Goal: Check status: Check status

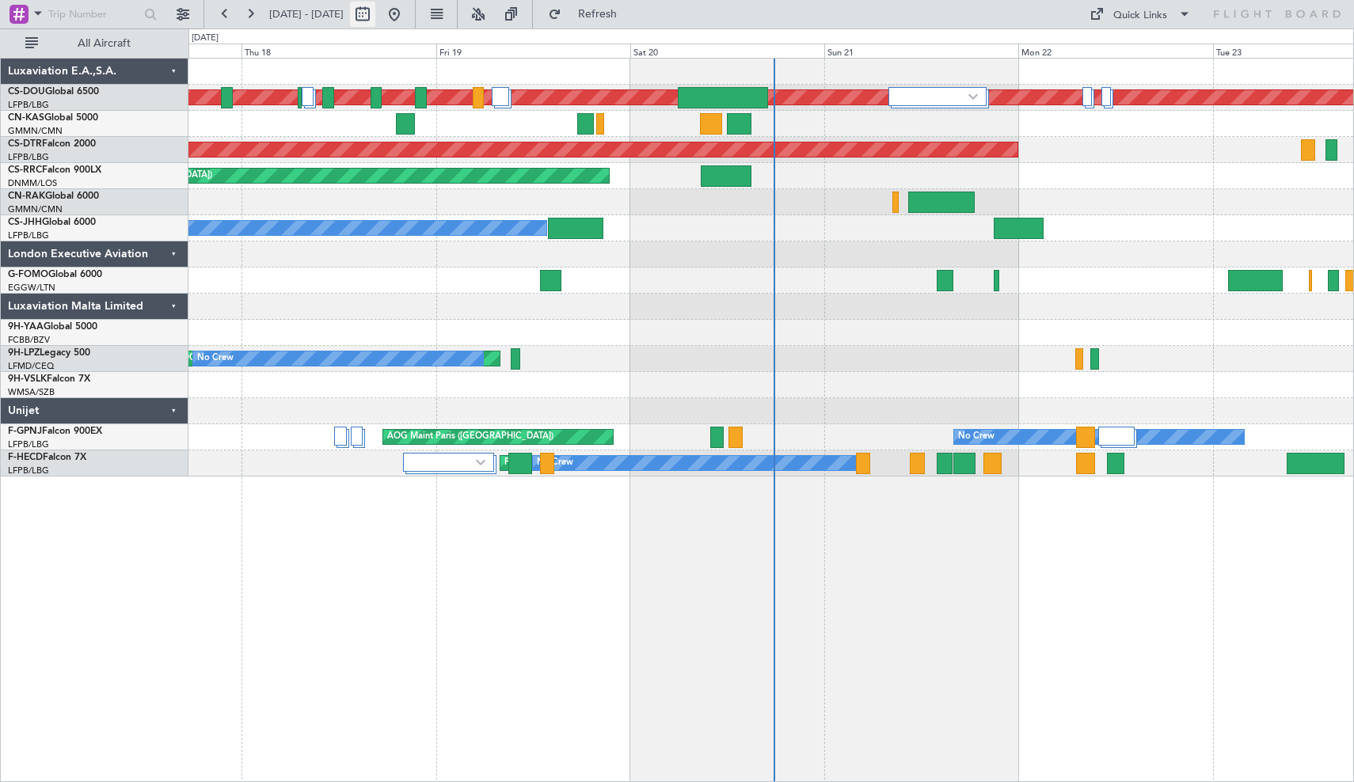
click at [375, 12] on button at bounding box center [362, 14] width 25 height 25
select select "9"
select select "2025"
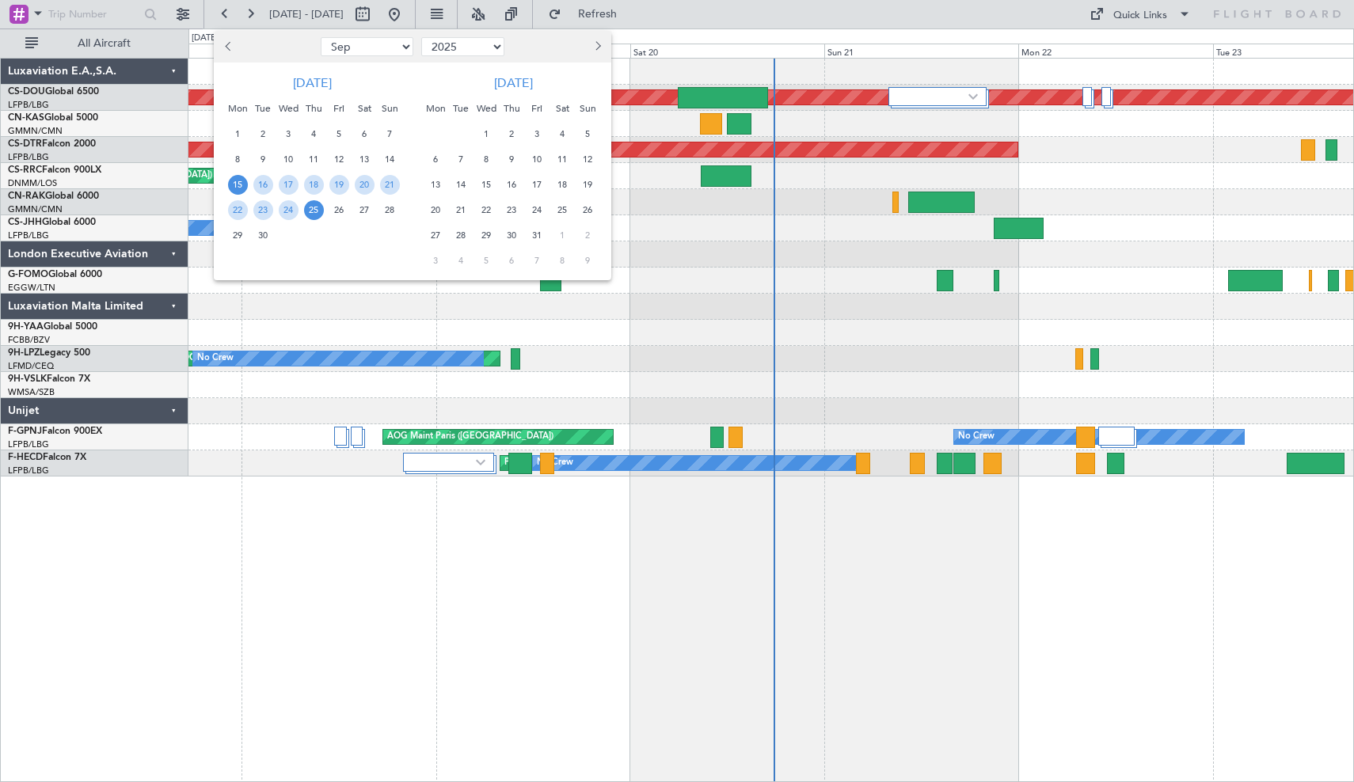
click at [229, 49] on span "Previous month" at bounding box center [230, 46] width 10 height 10
select select "8"
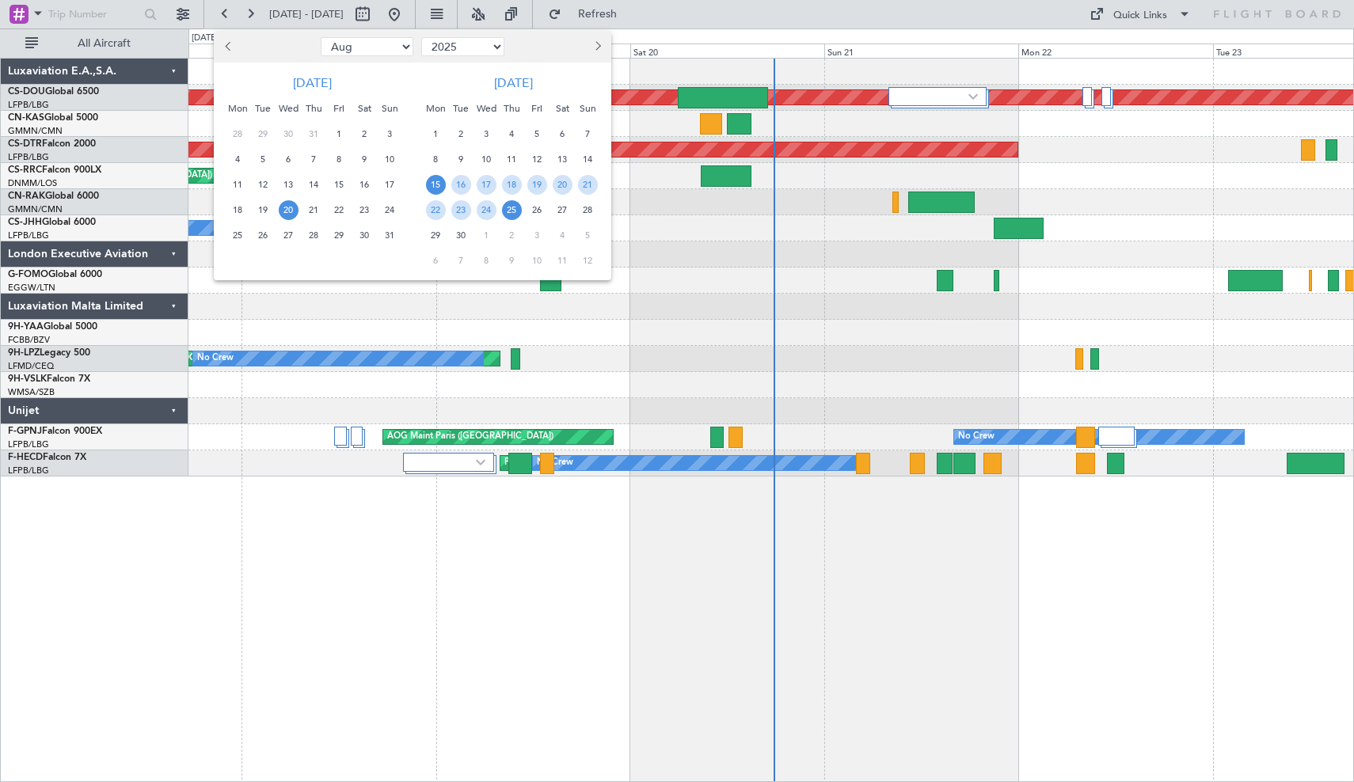
click at [289, 210] on span "20" at bounding box center [289, 210] width 20 height 20
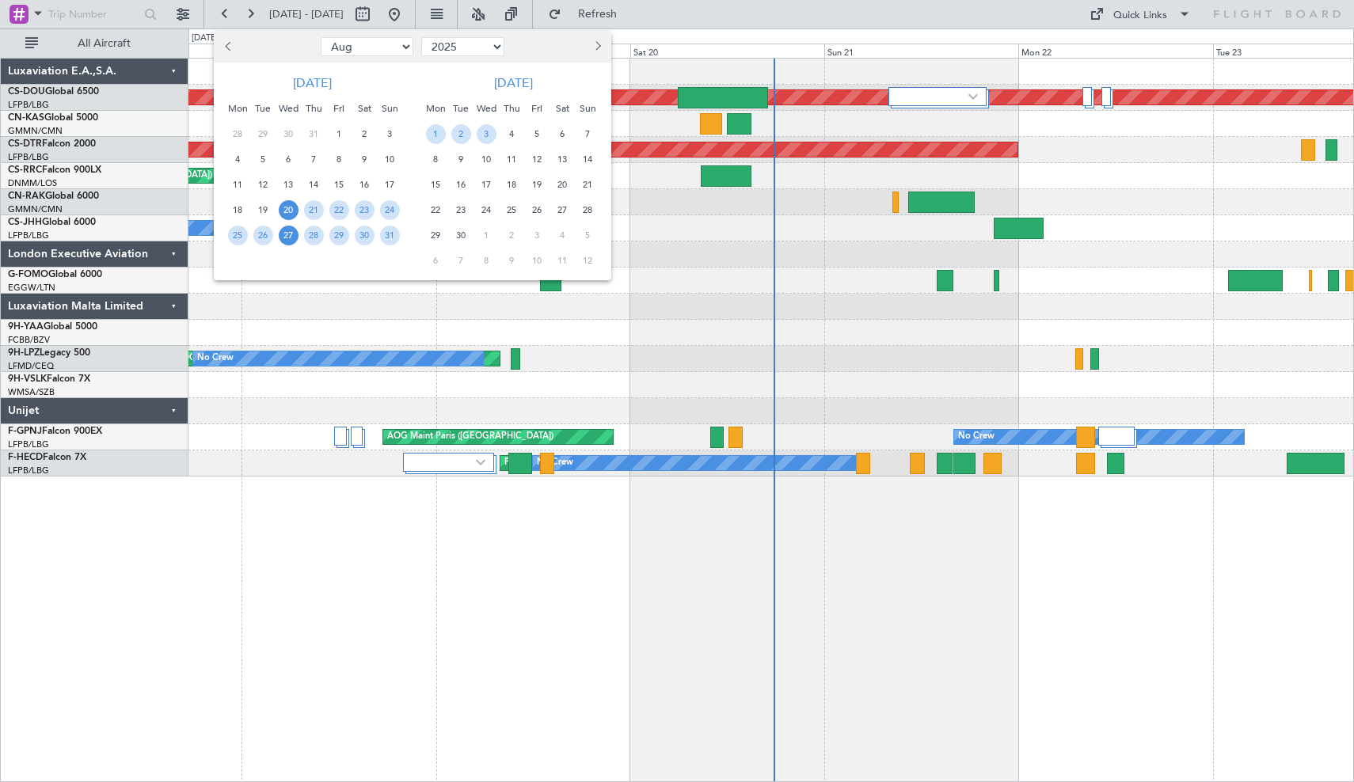
click at [289, 226] on span "27" at bounding box center [289, 236] width 20 height 20
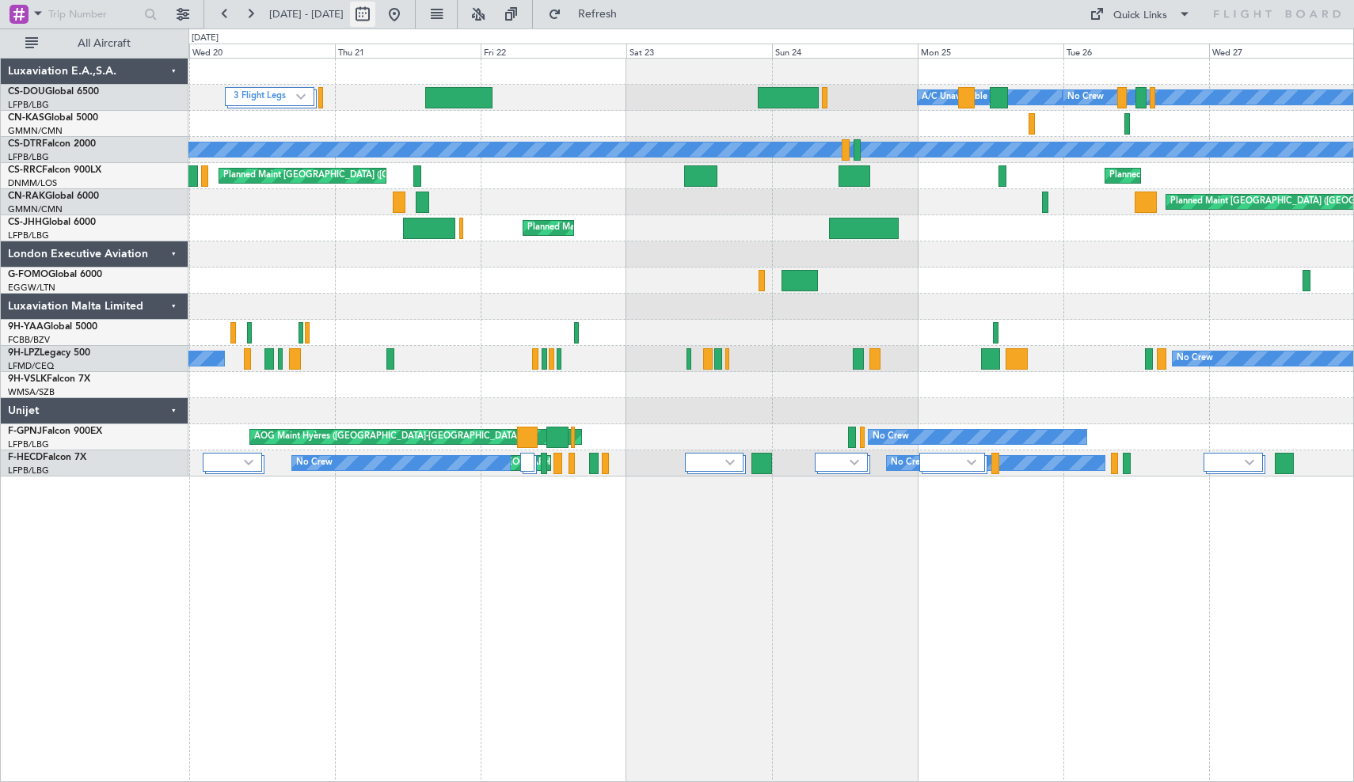
click at [375, 13] on button at bounding box center [362, 14] width 25 height 25
select select "8"
select select "2025"
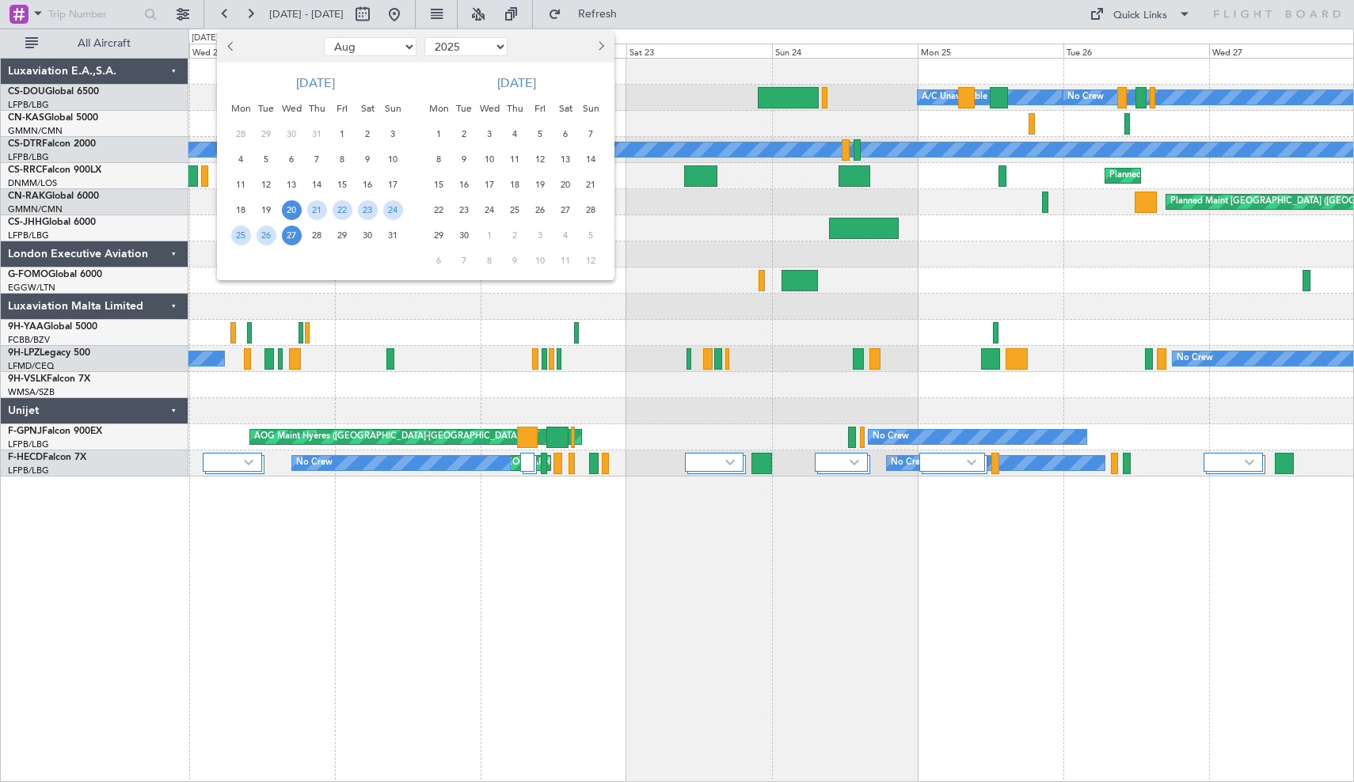
click at [458, 160] on span "9" at bounding box center [464, 160] width 20 height 20
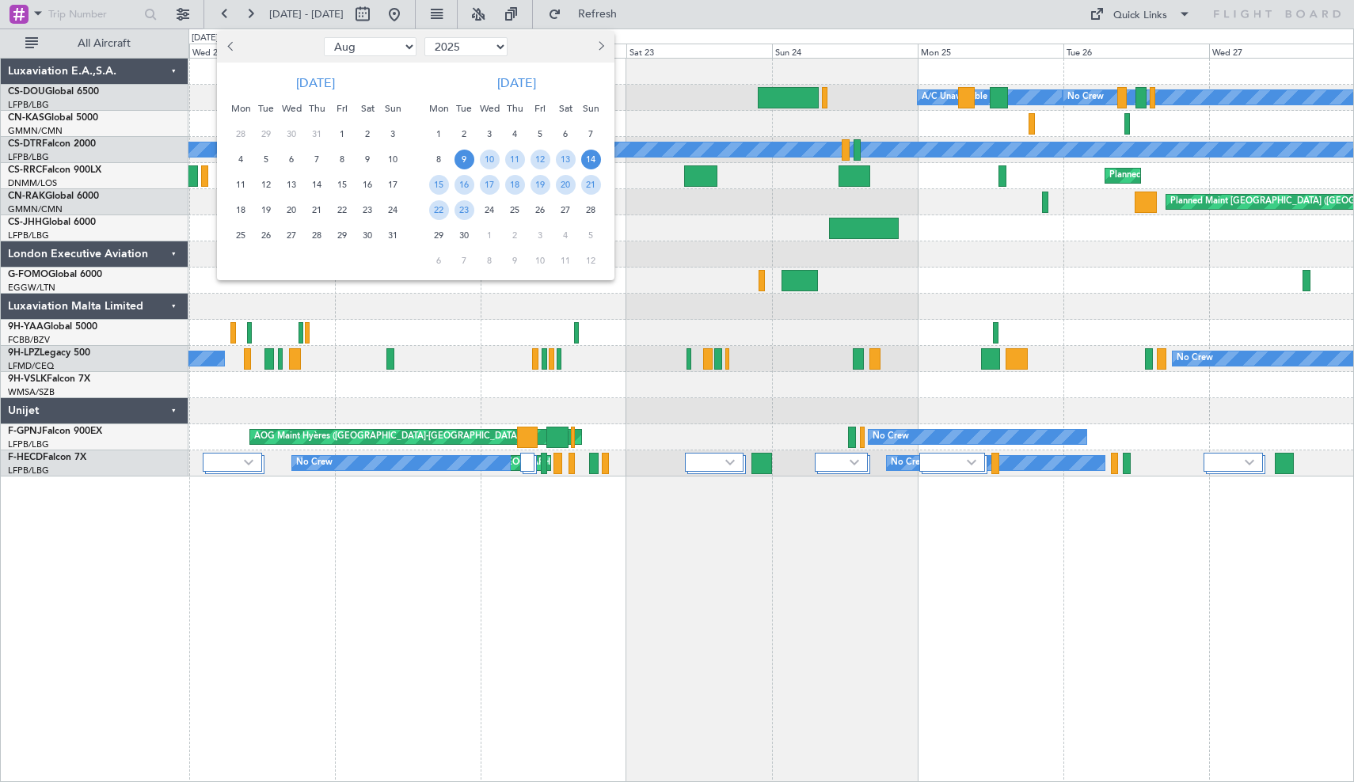
click at [586, 157] on span "14" at bounding box center [591, 160] width 20 height 20
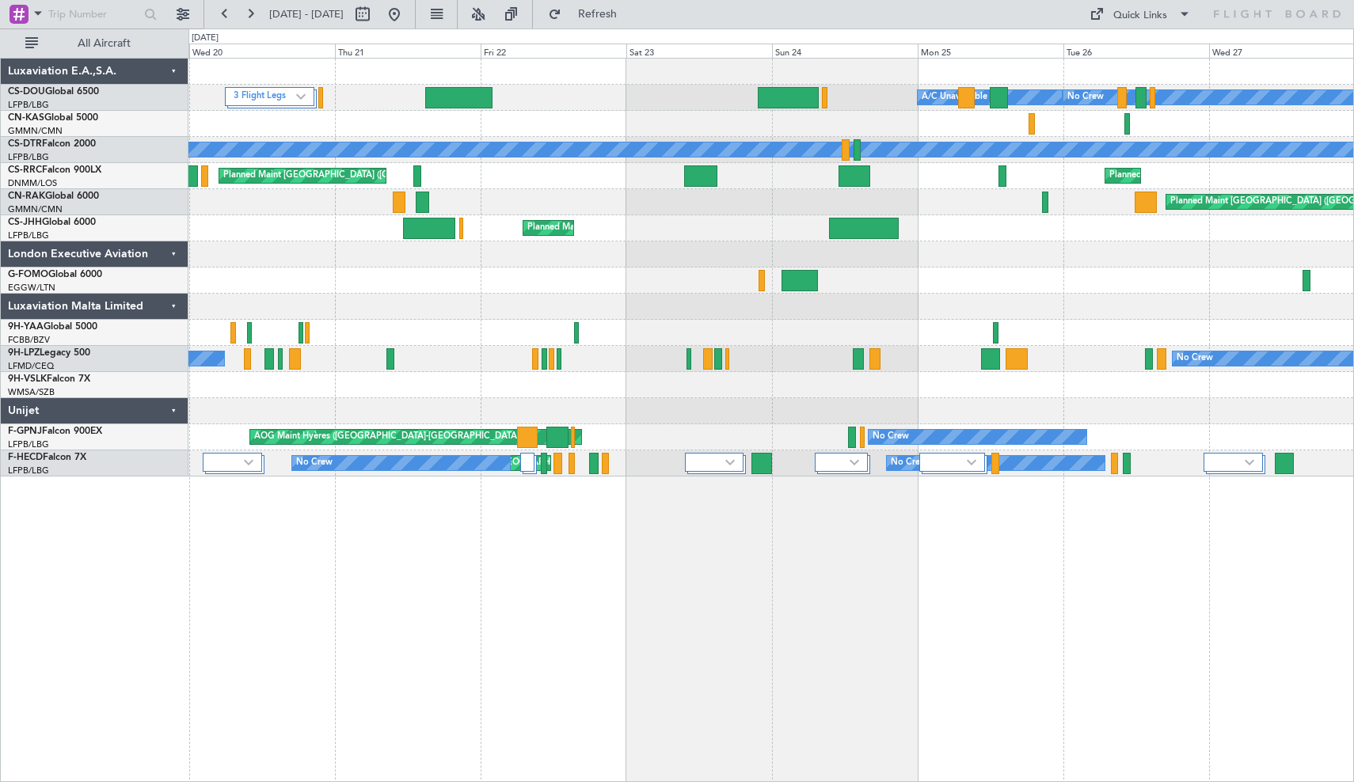
select select "9"
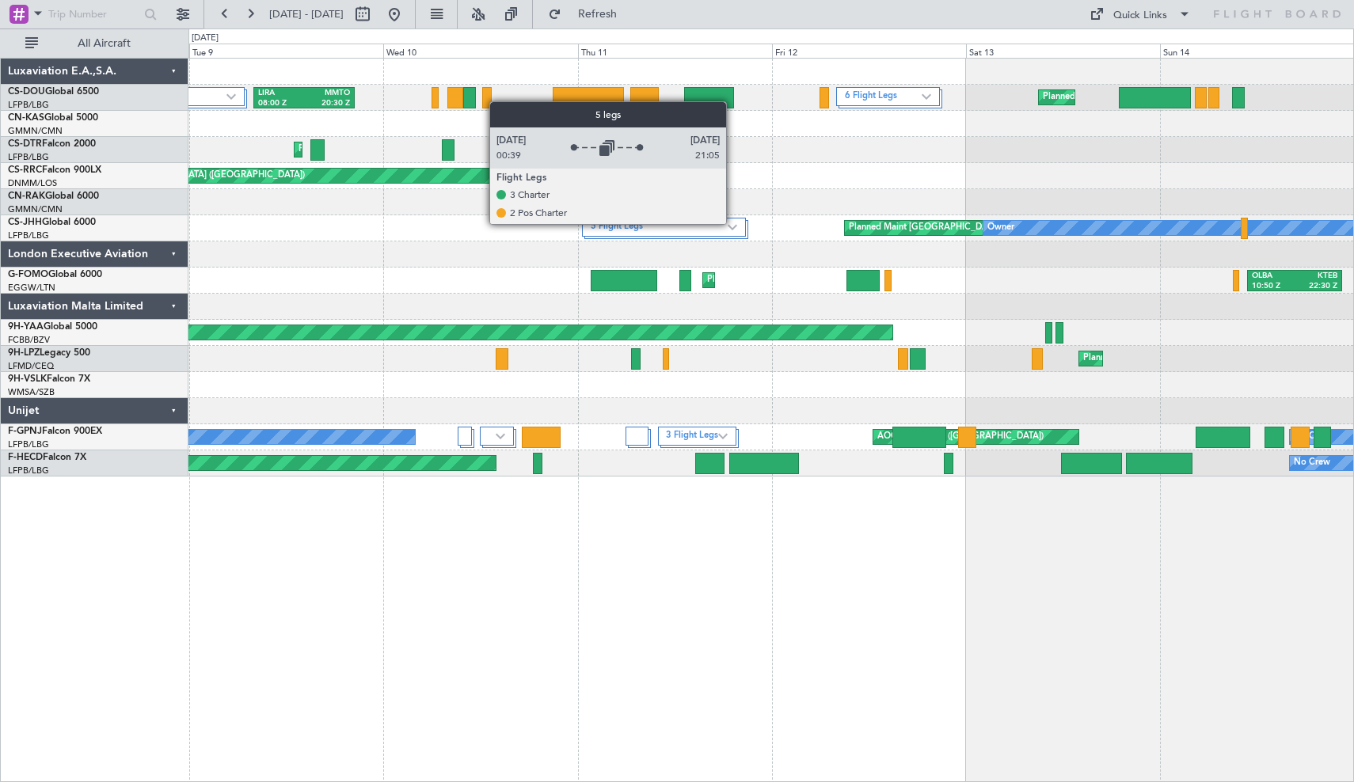
click at [733, 223] on div "5 Flight Legs" at bounding box center [663, 227] width 163 height 19
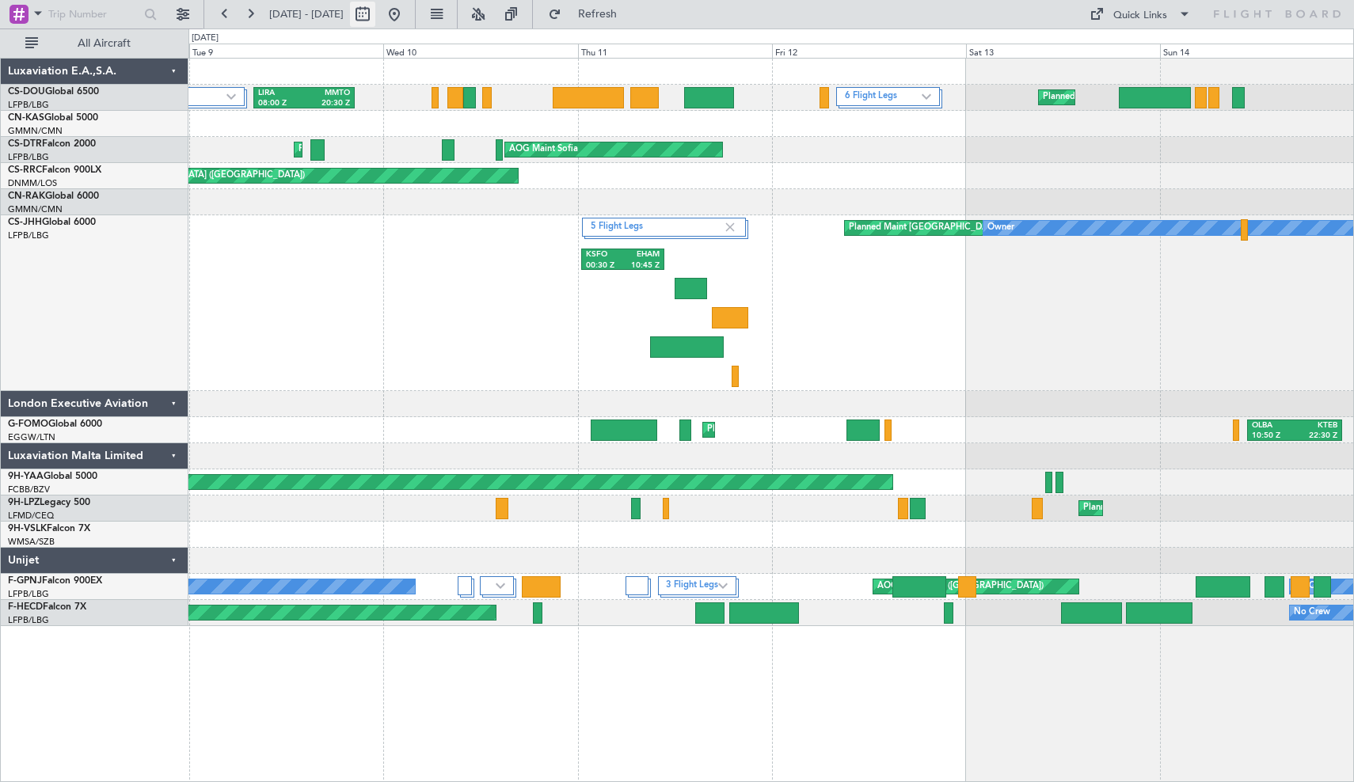
click at [375, 16] on button at bounding box center [362, 14] width 25 height 25
select select "9"
select select "2025"
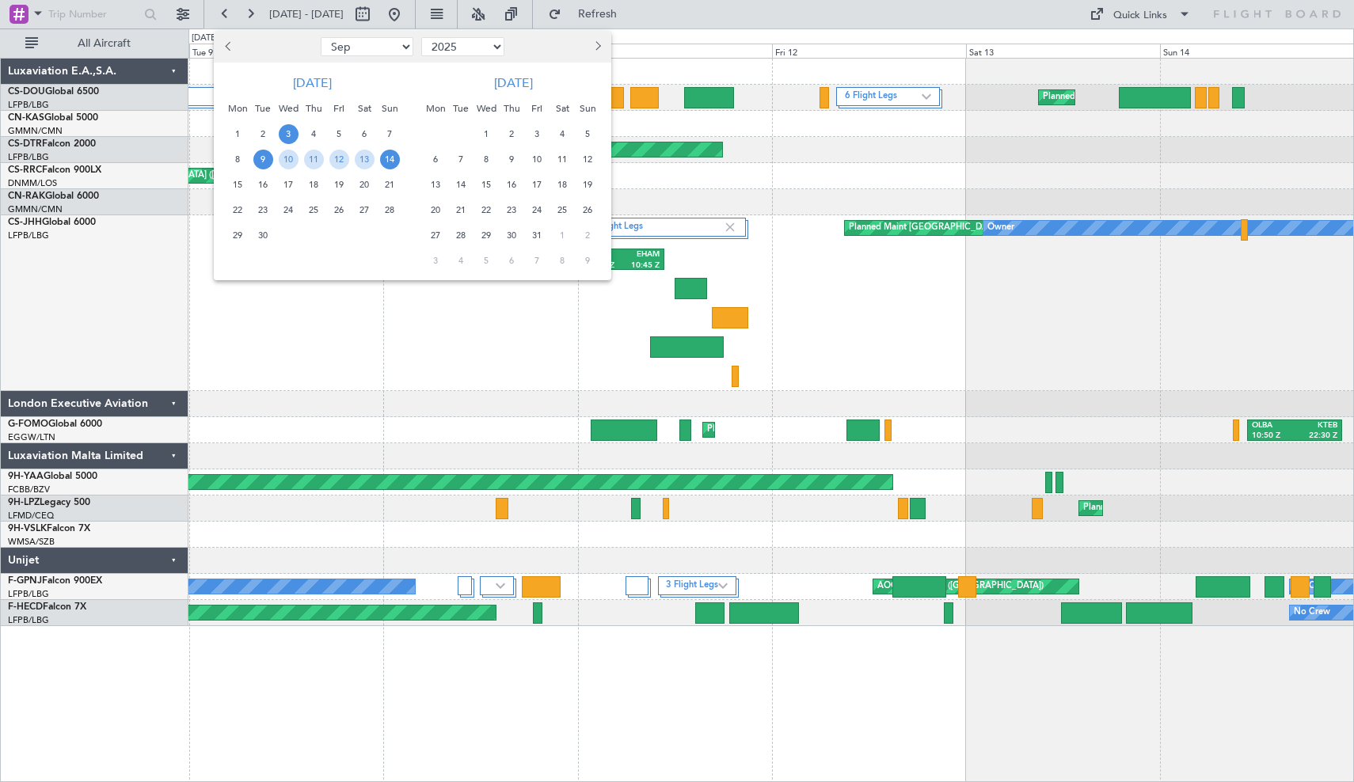
click at [287, 132] on span "3" at bounding box center [289, 134] width 20 height 20
click at [340, 160] on span "12" at bounding box center [339, 160] width 20 height 20
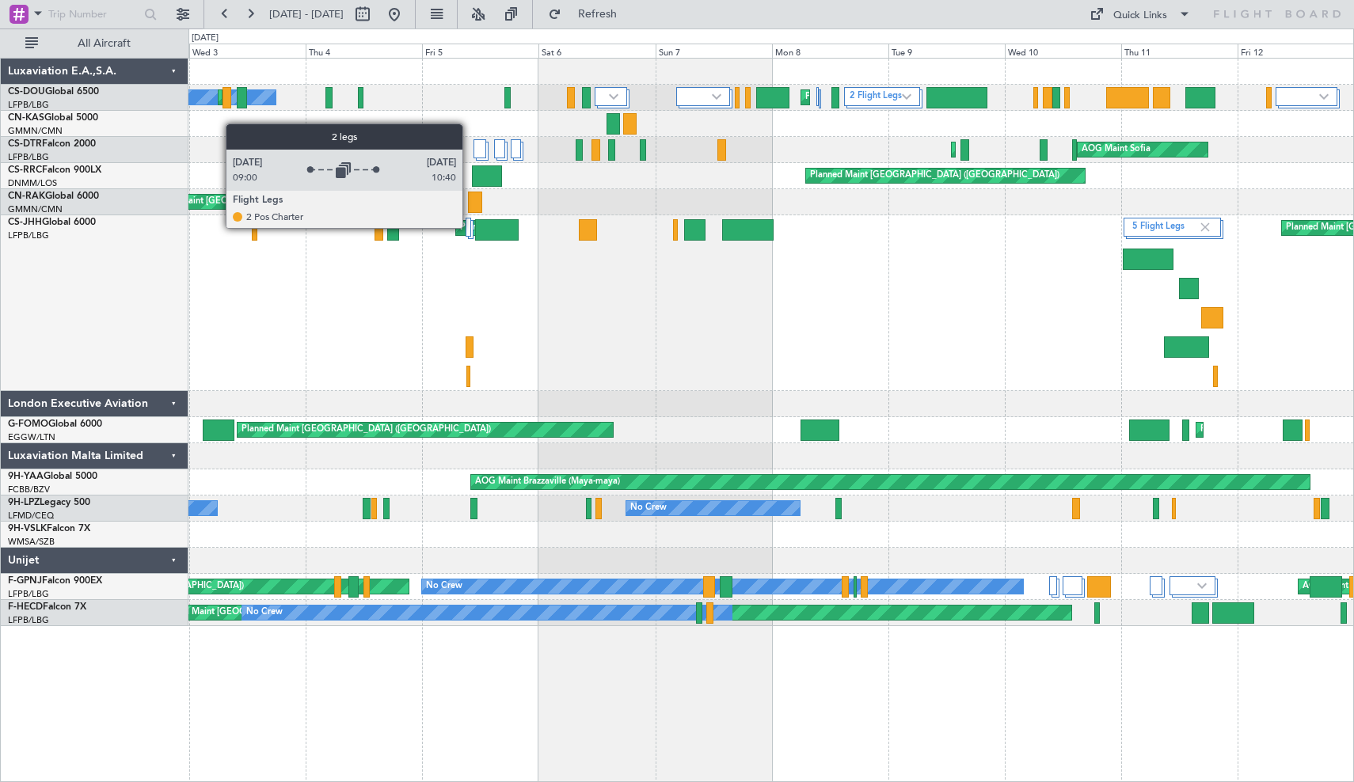
click at [470, 227] on div at bounding box center [469, 227] width 6 height 19
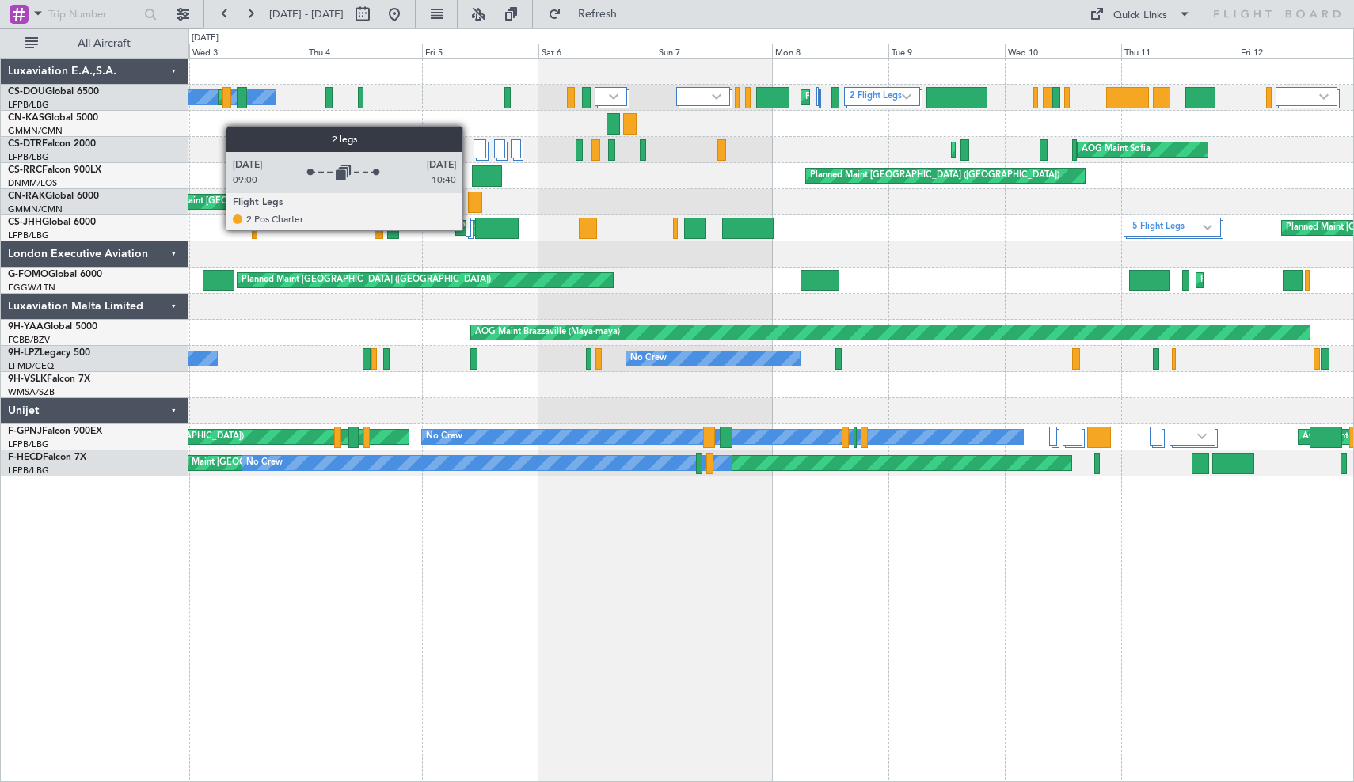
click at [470, 230] on div at bounding box center [469, 227] width 6 height 19
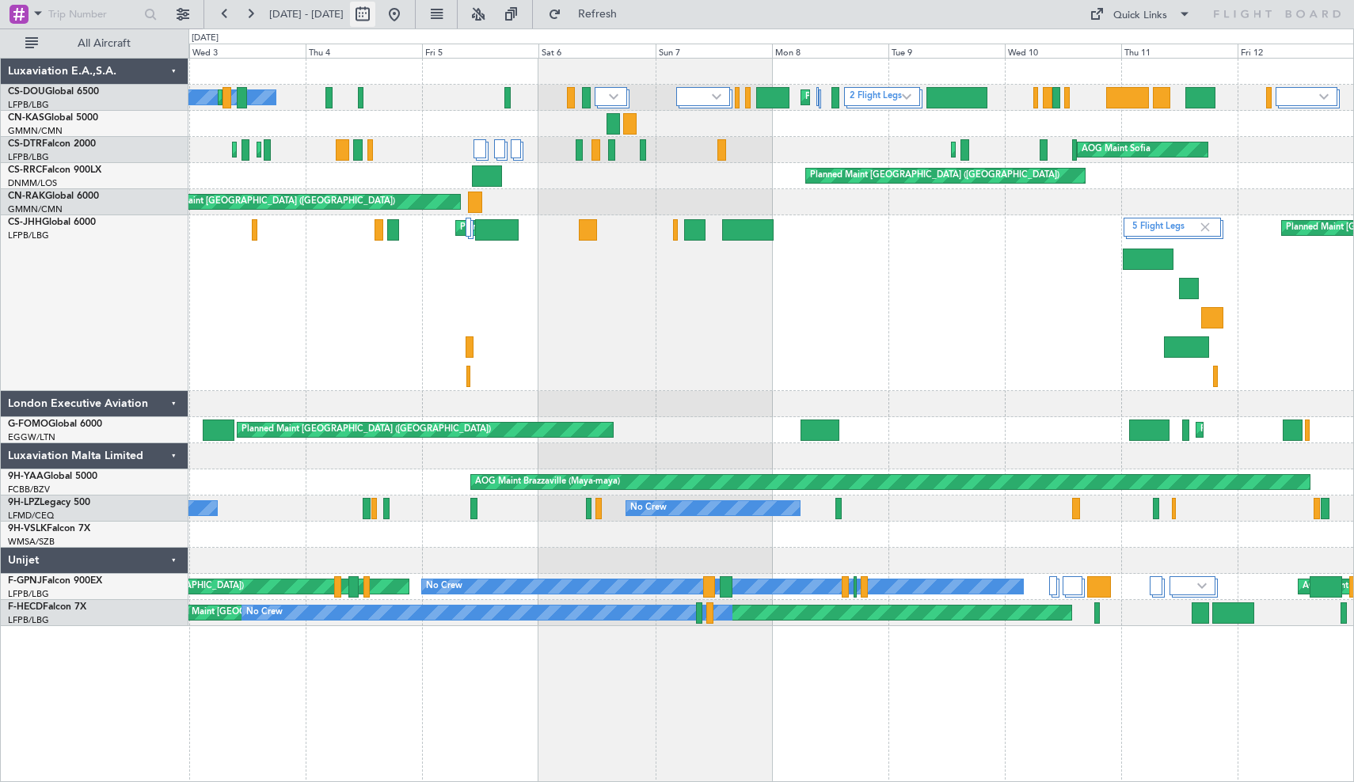
click at [375, 19] on button at bounding box center [362, 14] width 25 height 25
select select "9"
select select "2025"
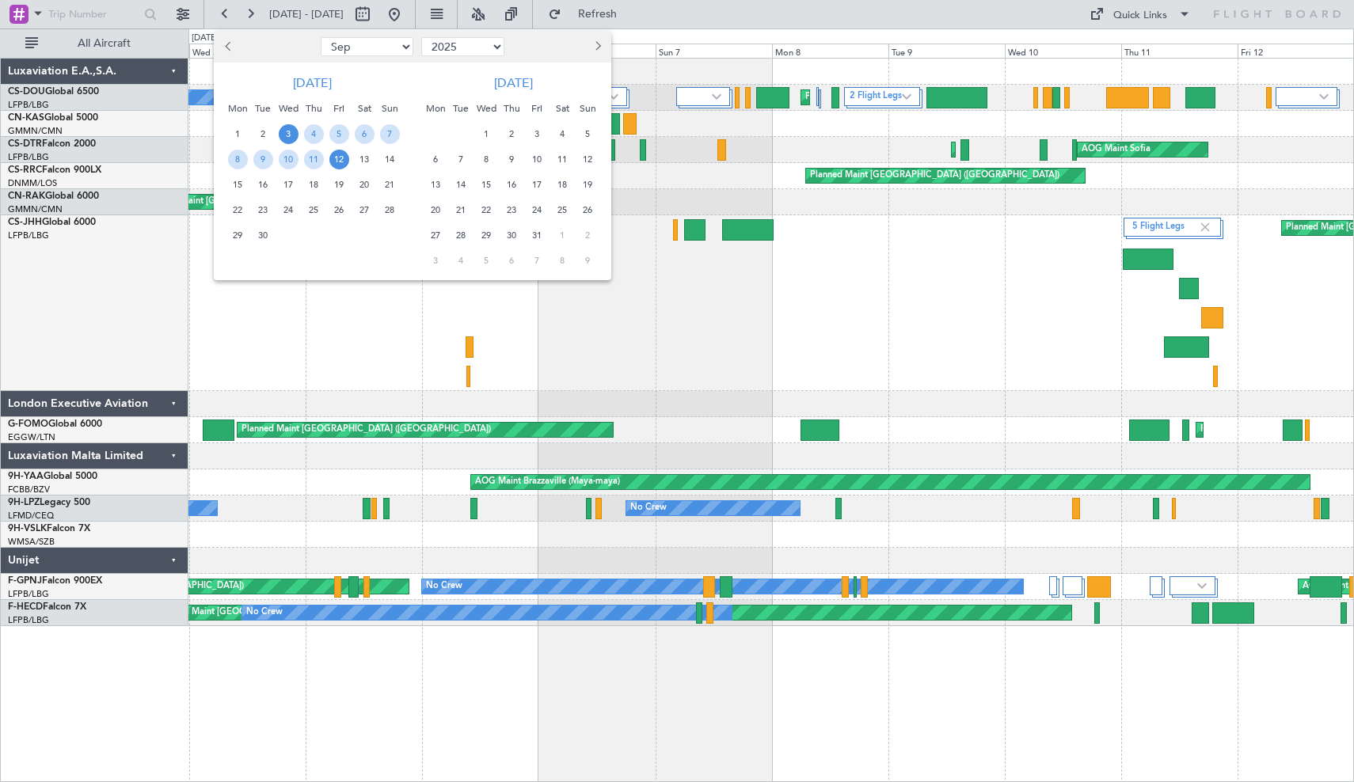
click at [282, 184] on span "17" at bounding box center [289, 185] width 20 height 20
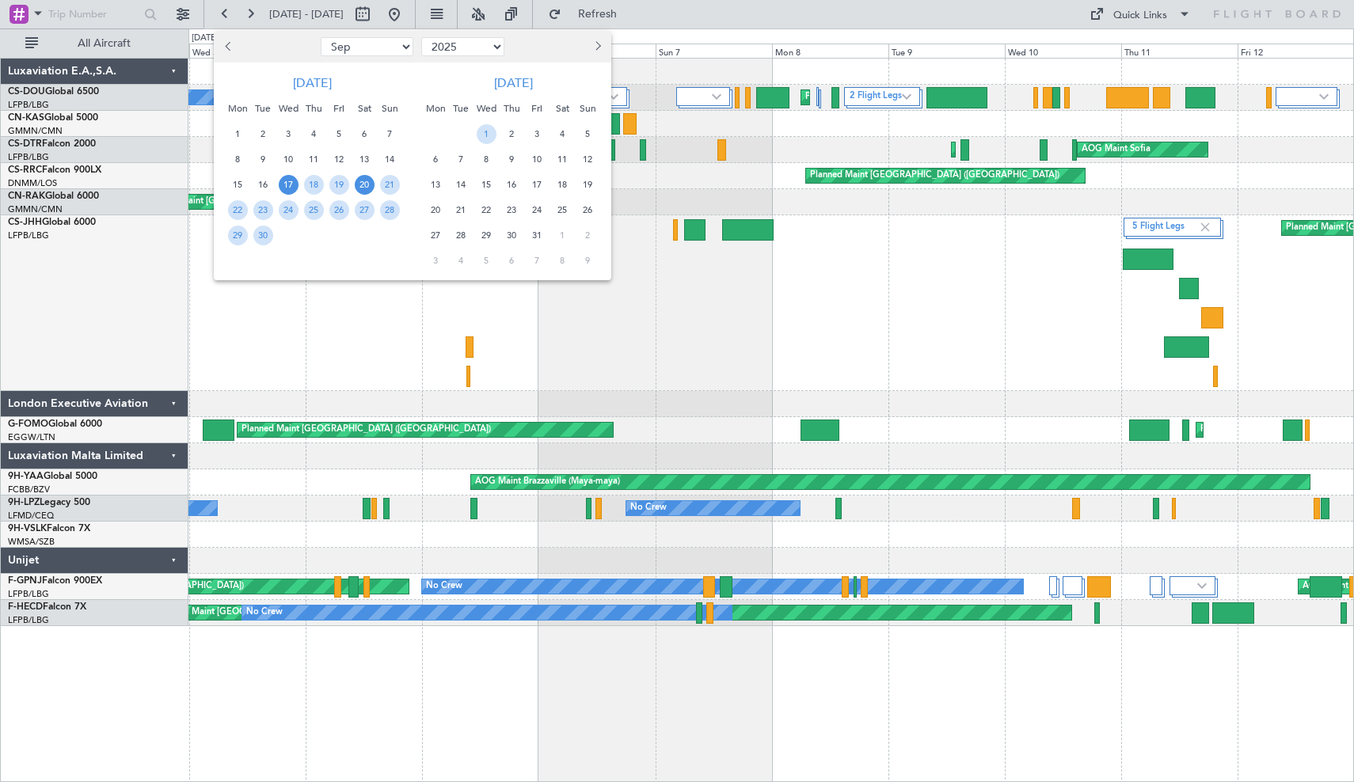
click at [366, 181] on span "20" at bounding box center [365, 185] width 20 height 20
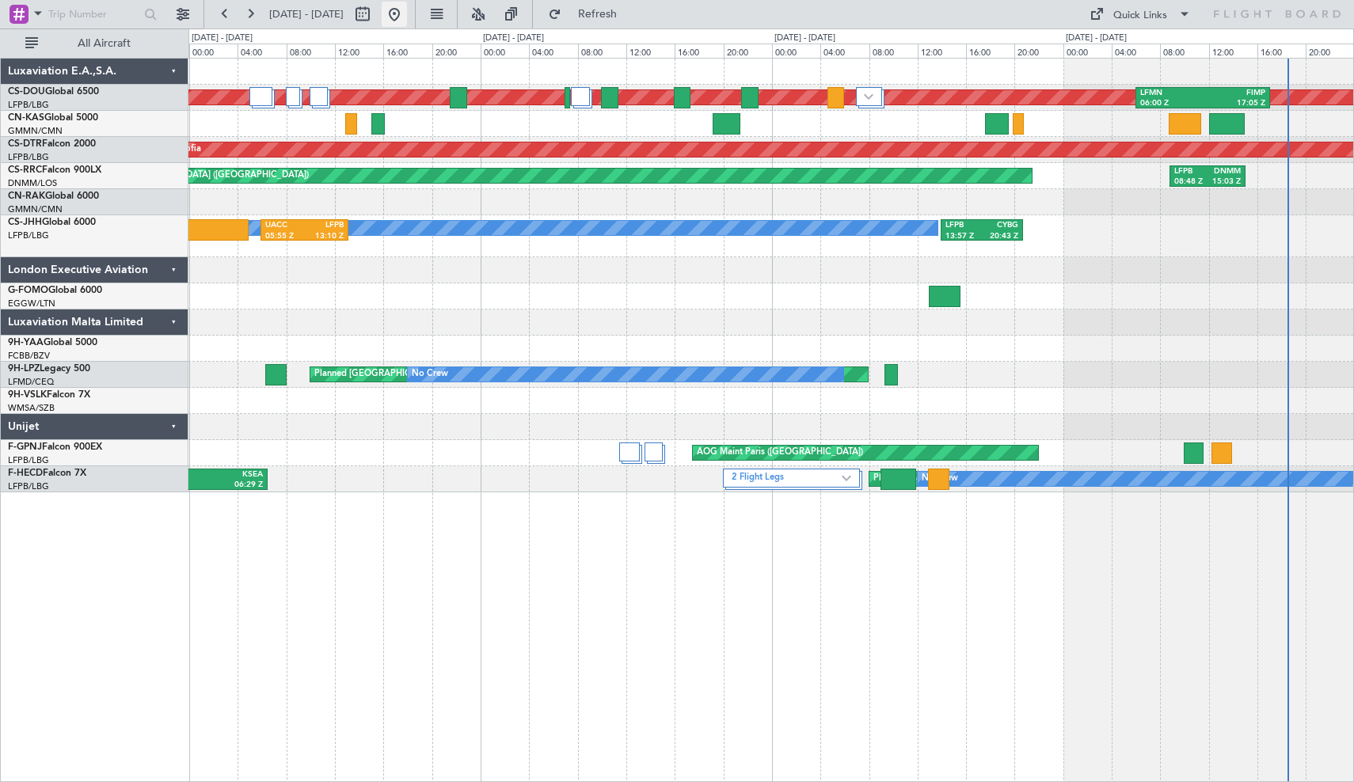
click at [407, 13] on button at bounding box center [394, 14] width 25 height 25
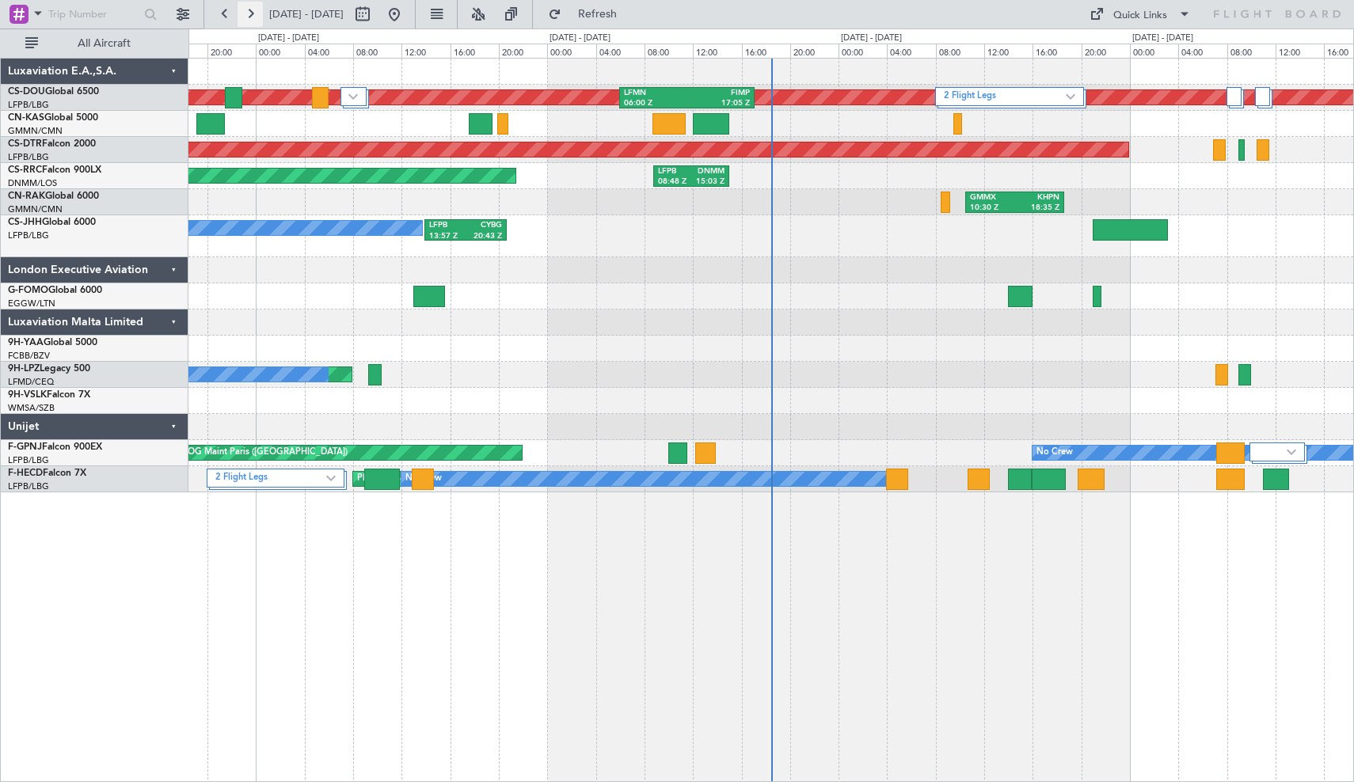
click at [250, 13] on button at bounding box center [250, 14] width 25 height 25
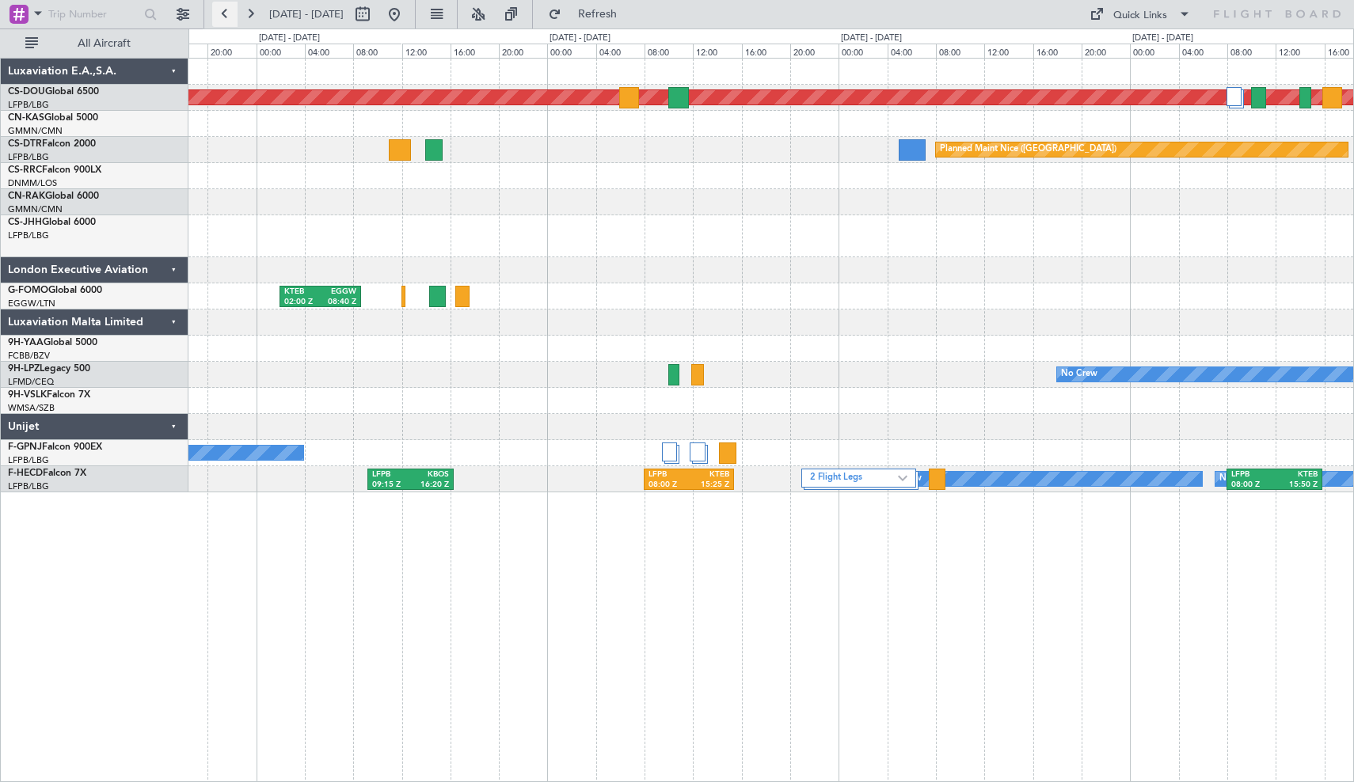
click at [222, 14] on button at bounding box center [224, 14] width 25 height 25
